Goal: Task Accomplishment & Management: Check status

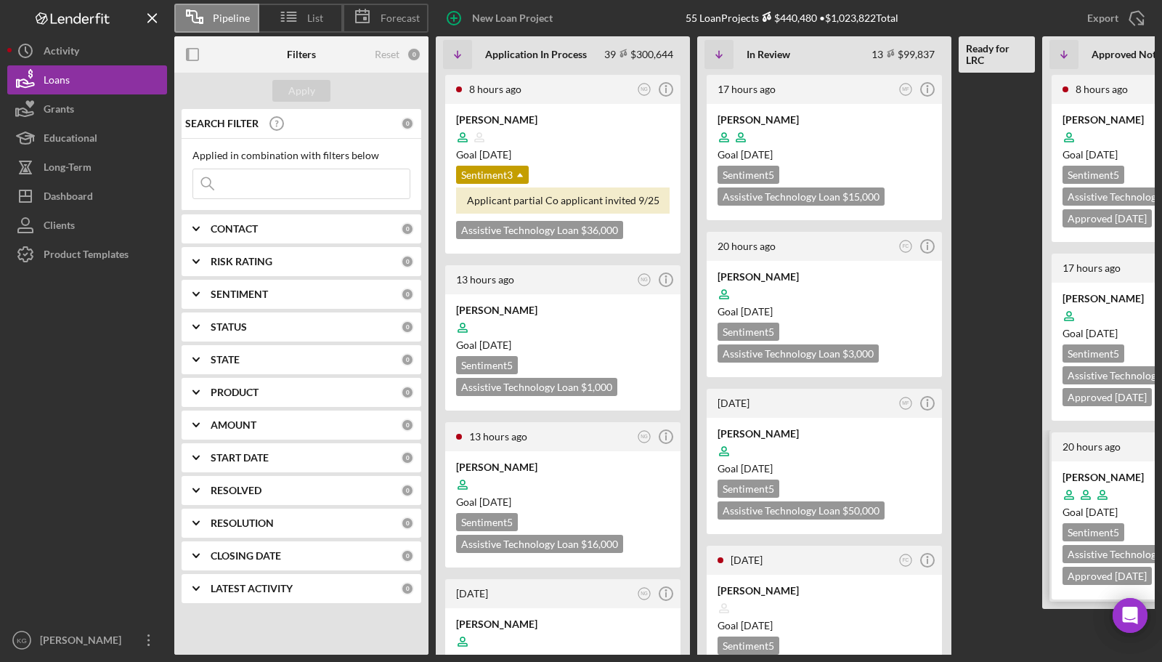
click at [1124, 471] on div "[PERSON_NAME]" at bounding box center [1170, 477] width 214 height 15
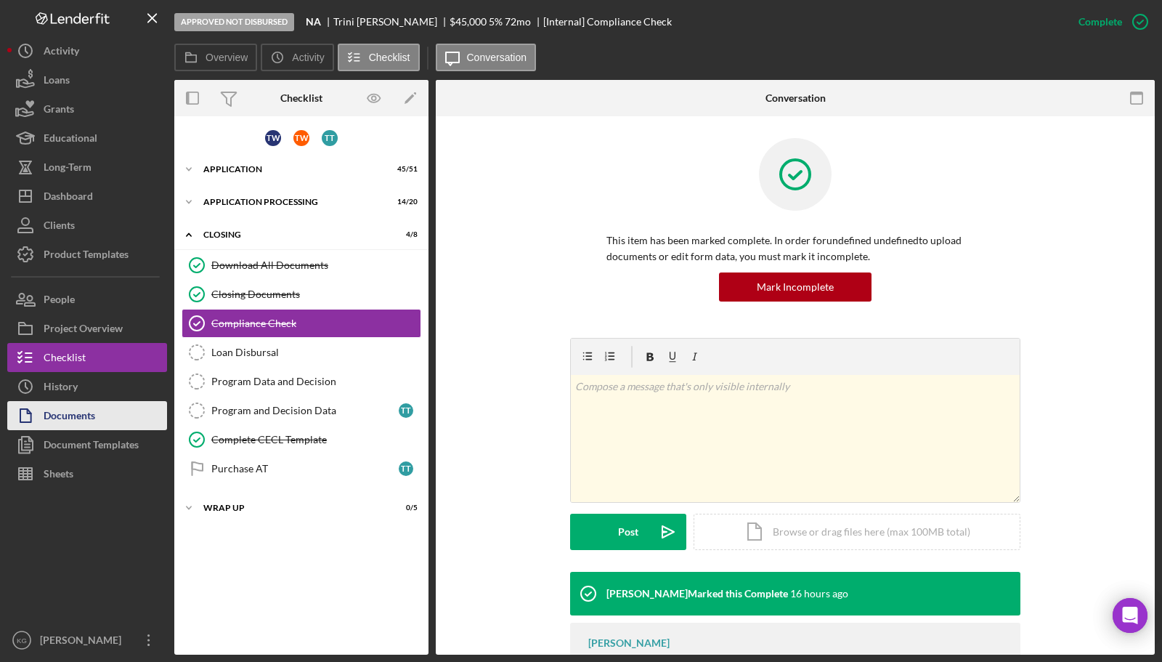
click at [58, 413] on div "Documents" at bounding box center [70, 417] width 52 height 33
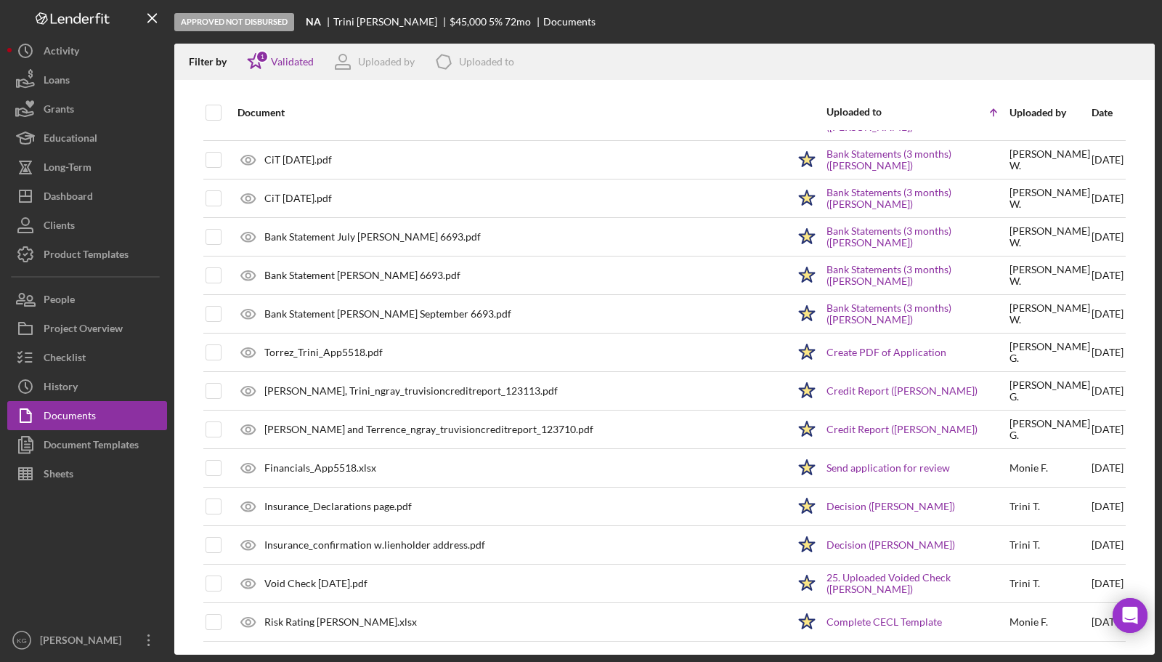
scroll to position [723, 0]
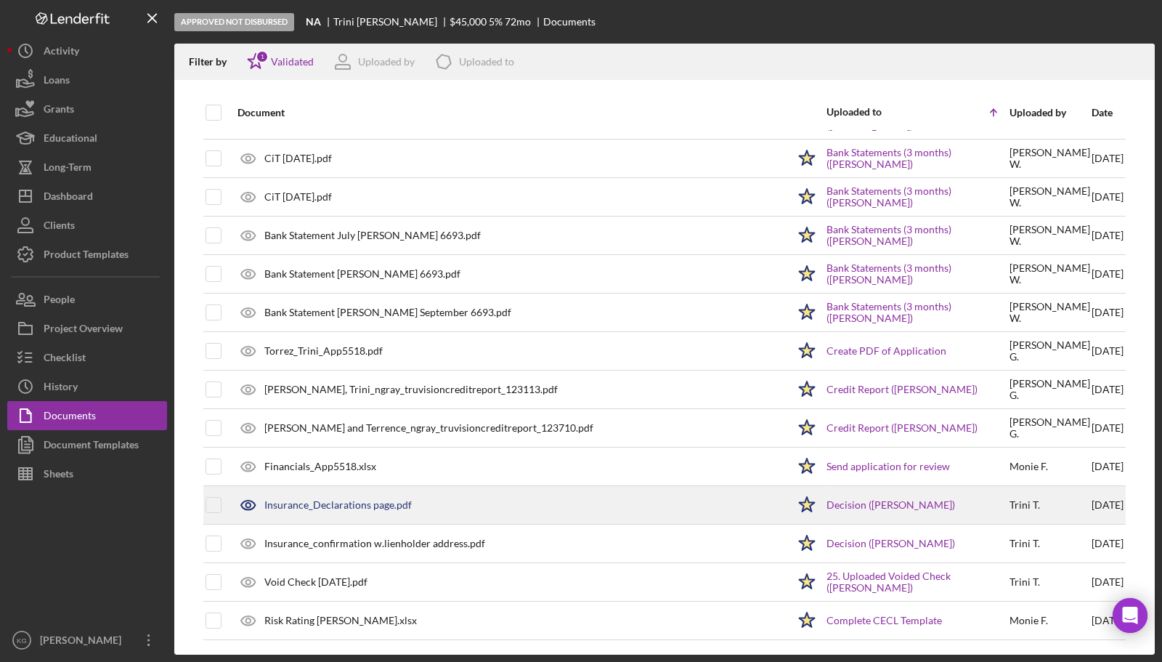
click at [394, 505] on div "Insurance_Declarations page.pdf" at bounding box center [337, 505] width 147 height 12
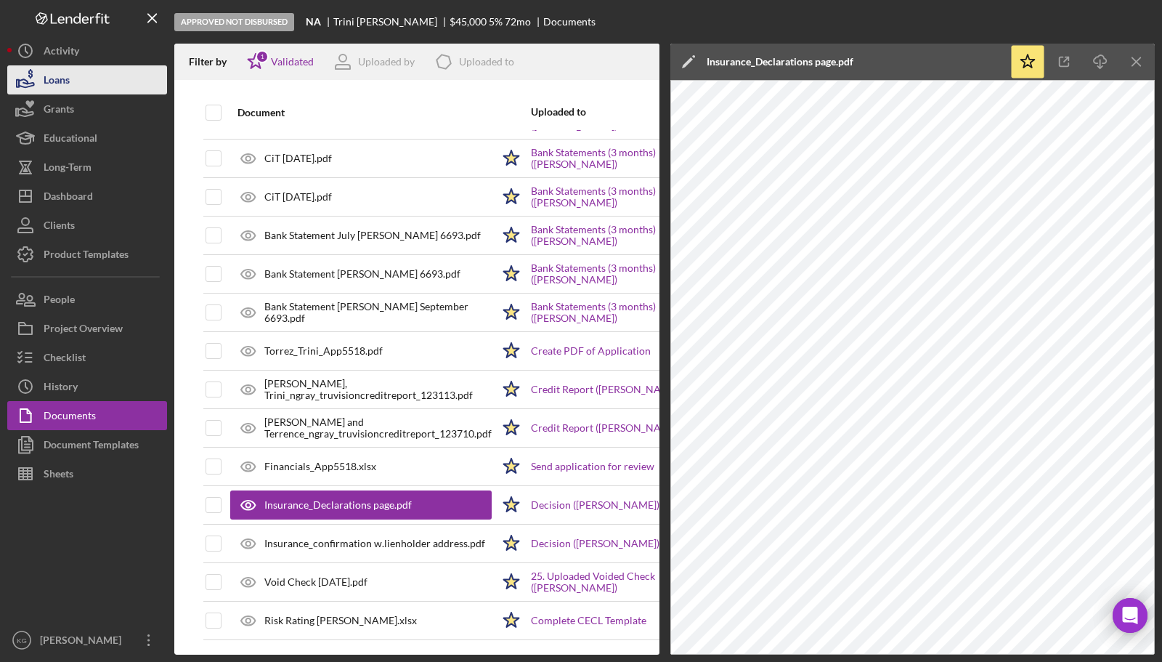
click at [57, 84] on div "Loans" at bounding box center [57, 81] width 26 height 33
